Goal: Information Seeking & Learning: Learn about a topic

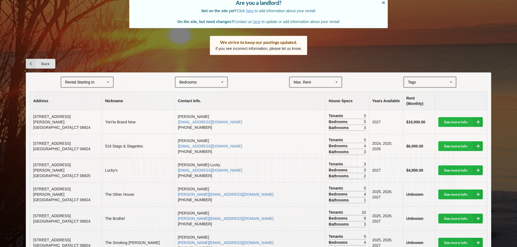
scroll to position [54, 0]
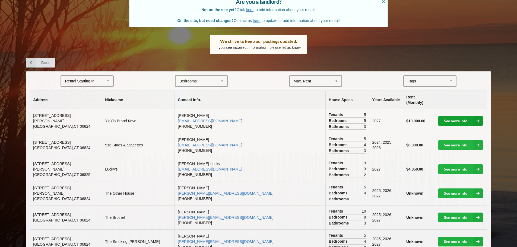
click at [461, 116] on link "See more info" at bounding box center [460, 121] width 44 height 10
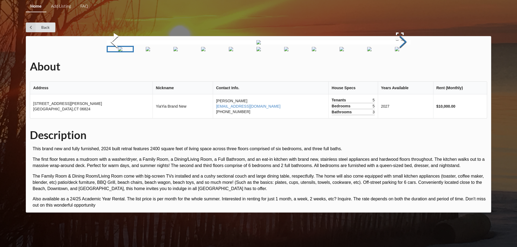
click at [398, 67] on button "Next Slide" at bounding box center [402, 42] width 15 height 49
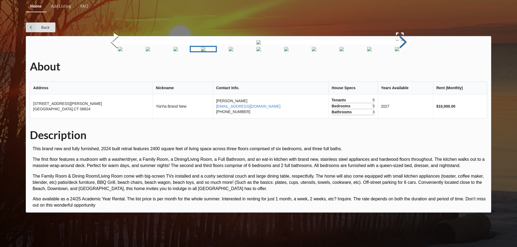
click at [398, 67] on button "Next Slide" at bounding box center [402, 42] width 15 height 49
